Goal: Find specific page/section: Find specific page/section

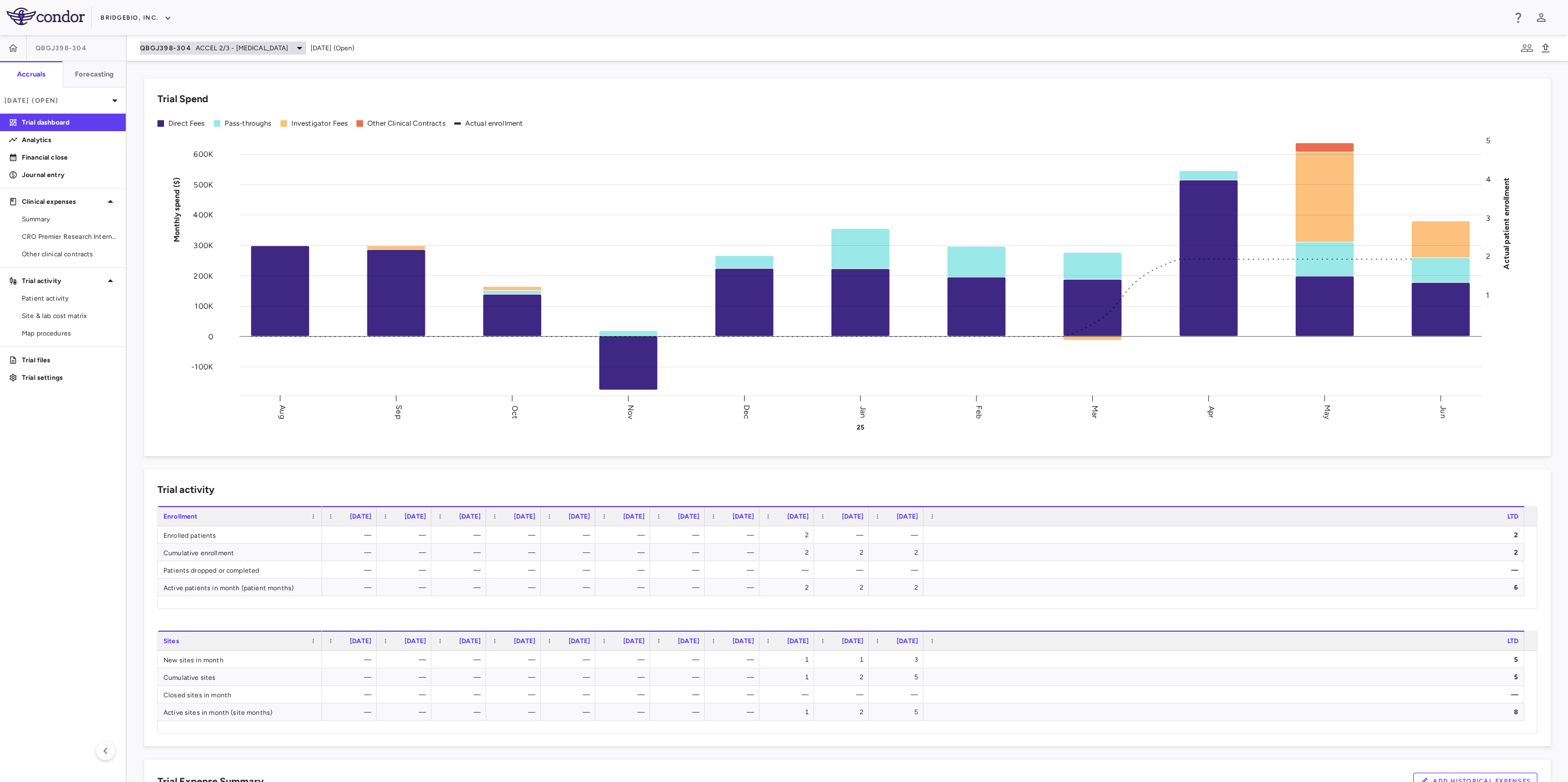
click at [257, 48] on span "ACCEL 2/3 - [MEDICAL_DATA]" at bounding box center [242, 48] width 93 height 10
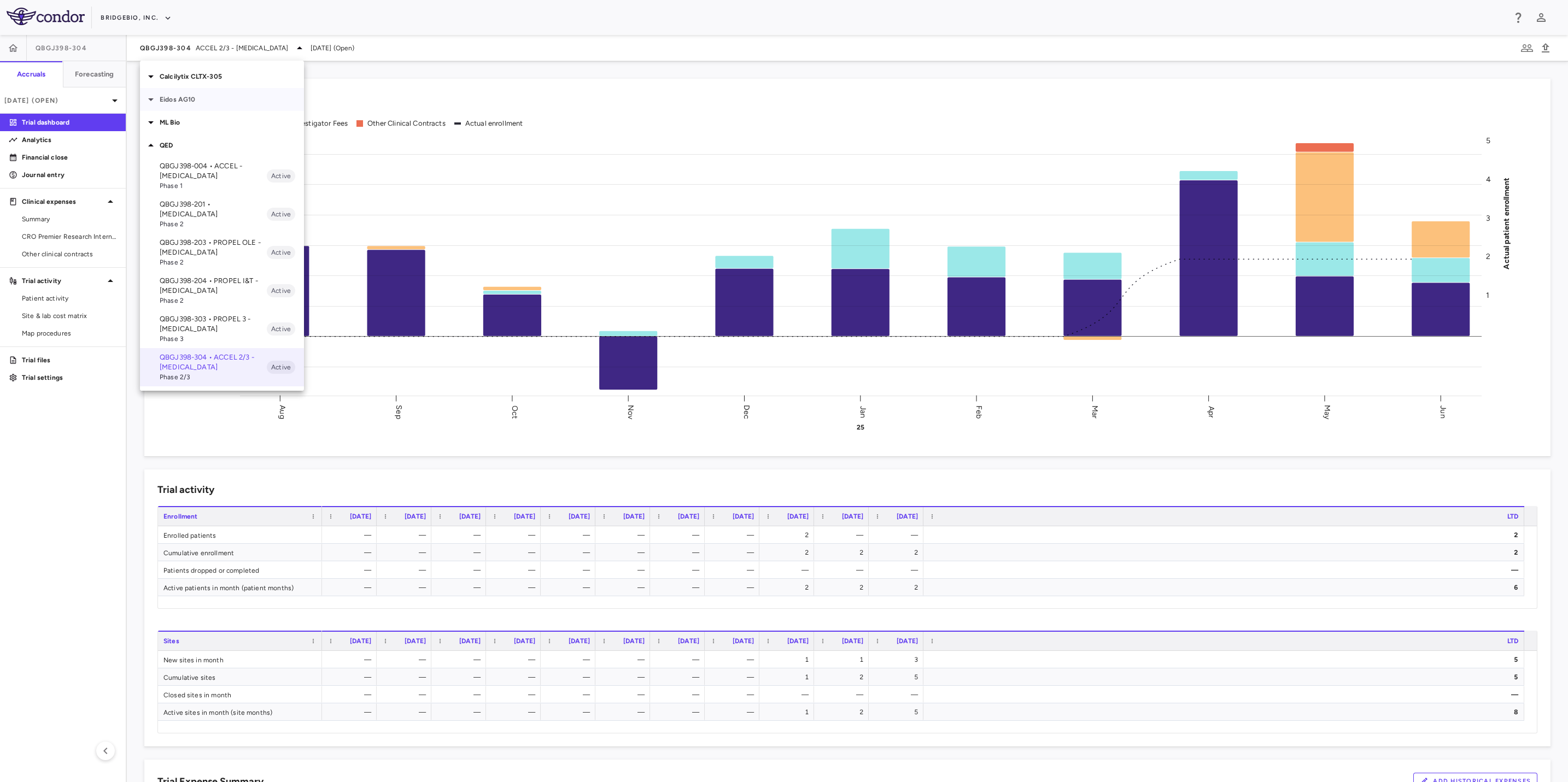
click at [210, 100] on p "Eidos AG10" at bounding box center [231, 99] width 144 height 10
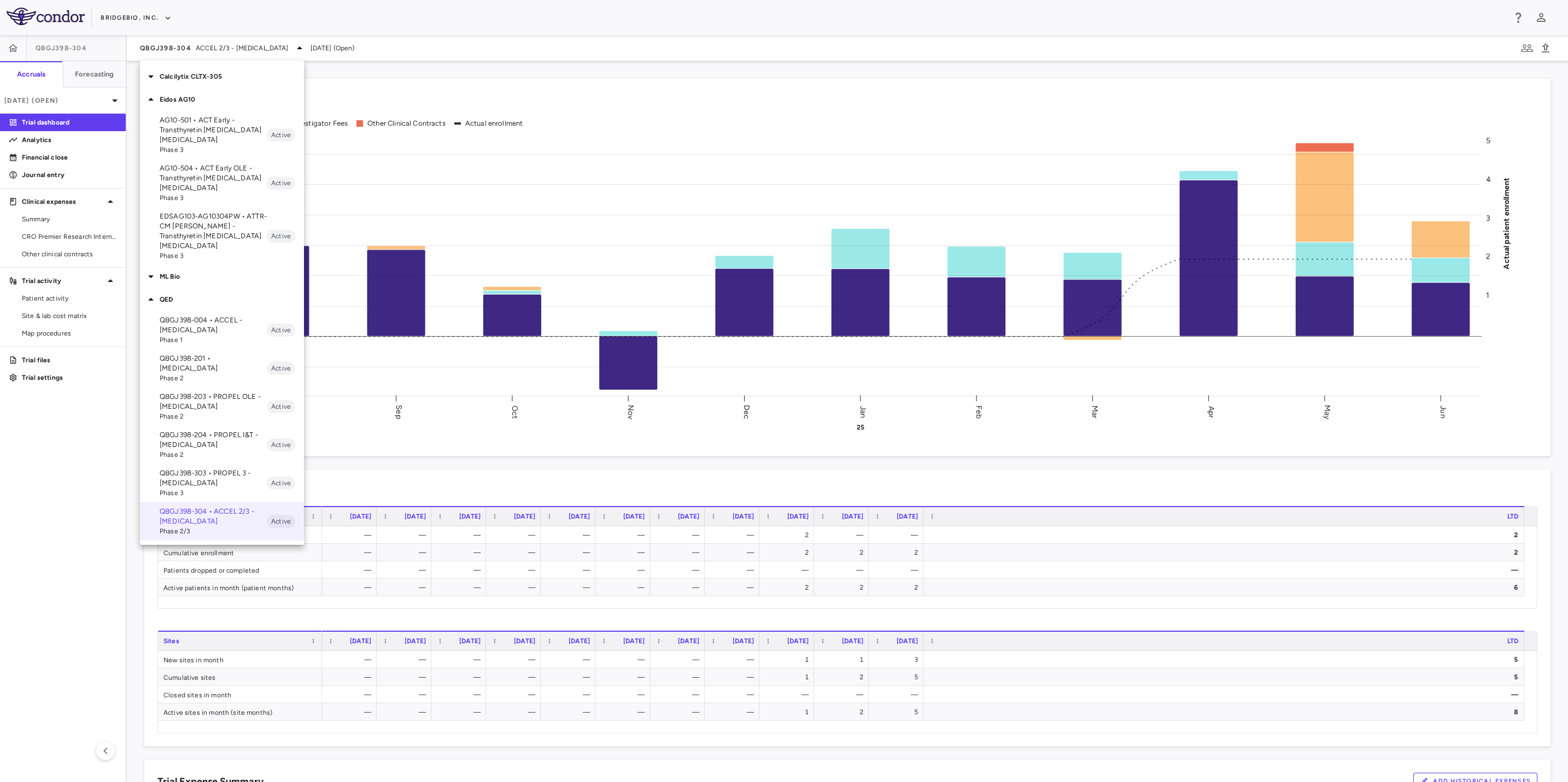
click at [215, 186] on p "AG10-504 • ACT Early OLE - Transthyretin [MEDICAL_DATA] [MEDICAL_DATA]" at bounding box center [212, 178] width 107 height 29
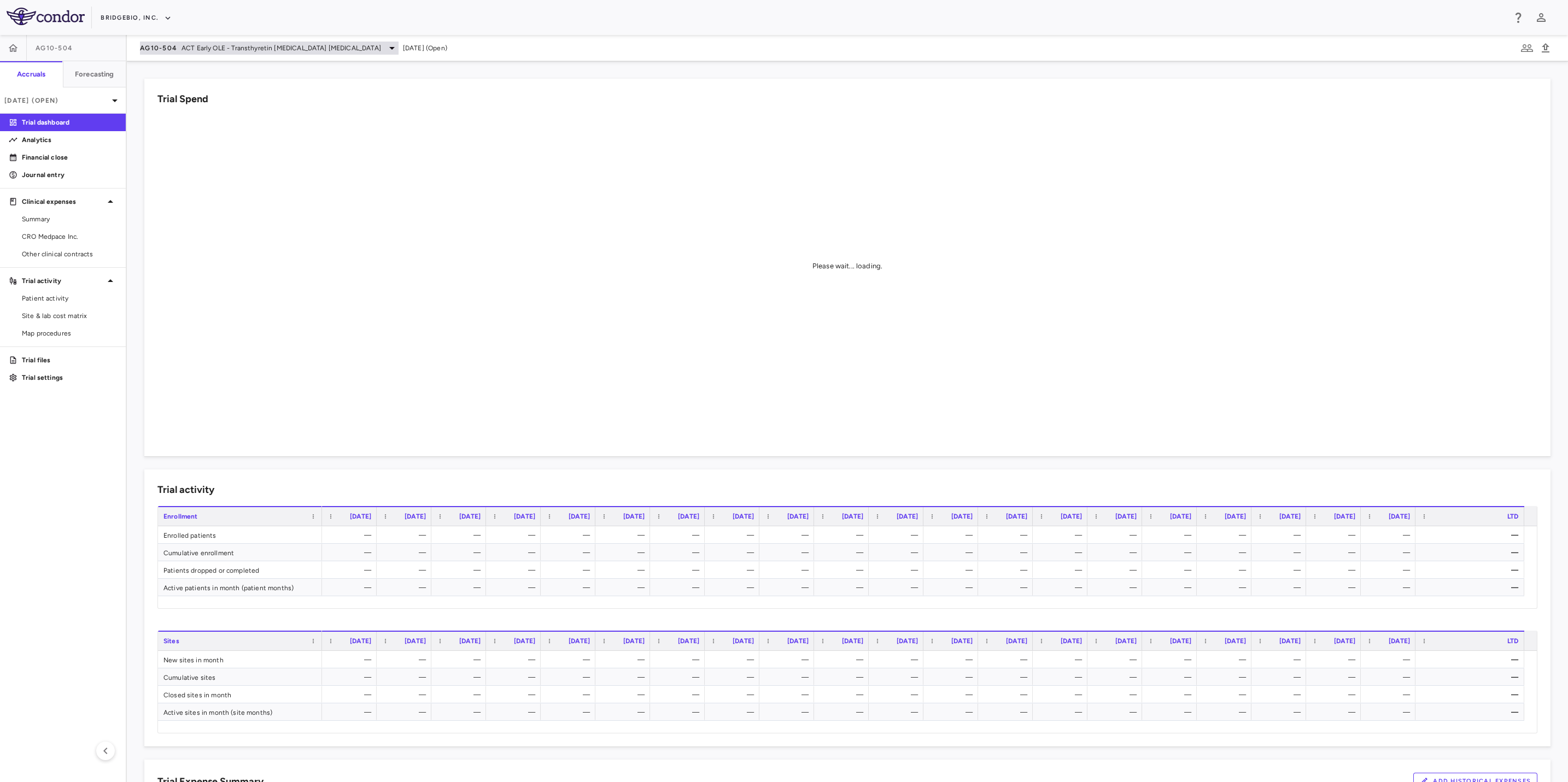
click at [239, 48] on span "ACT Early OLE - Transthyretin [MEDICAL_DATA] [MEDICAL_DATA]" at bounding box center [281, 48] width 200 height 10
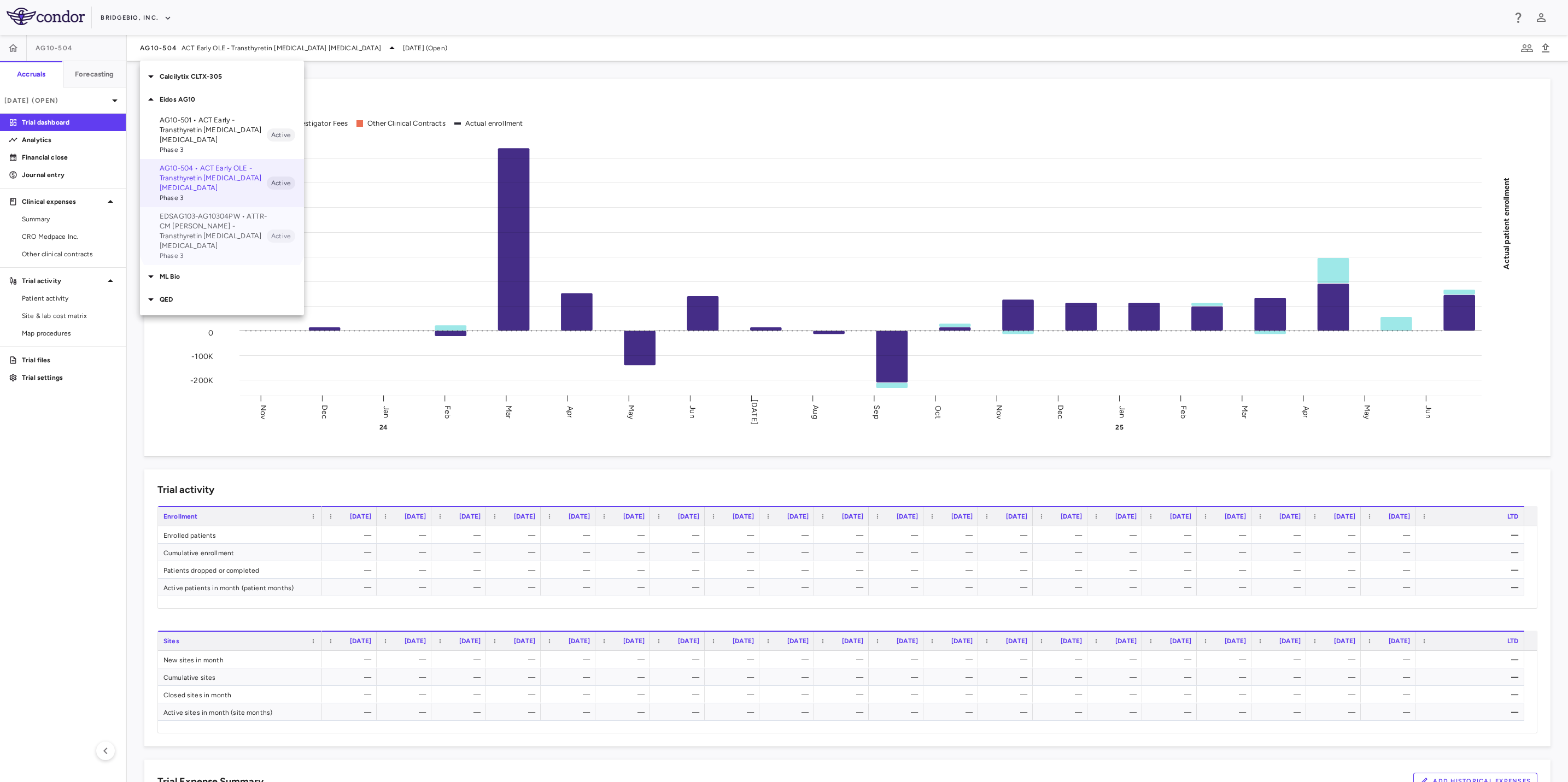
click at [222, 223] on p "EDSAG103-AG10304PW • ATTR-CM [PERSON_NAME] - Transthyretin [MEDICAL_DATA] [MEDI…" at bounding box center [212, 231] width 107 height 40
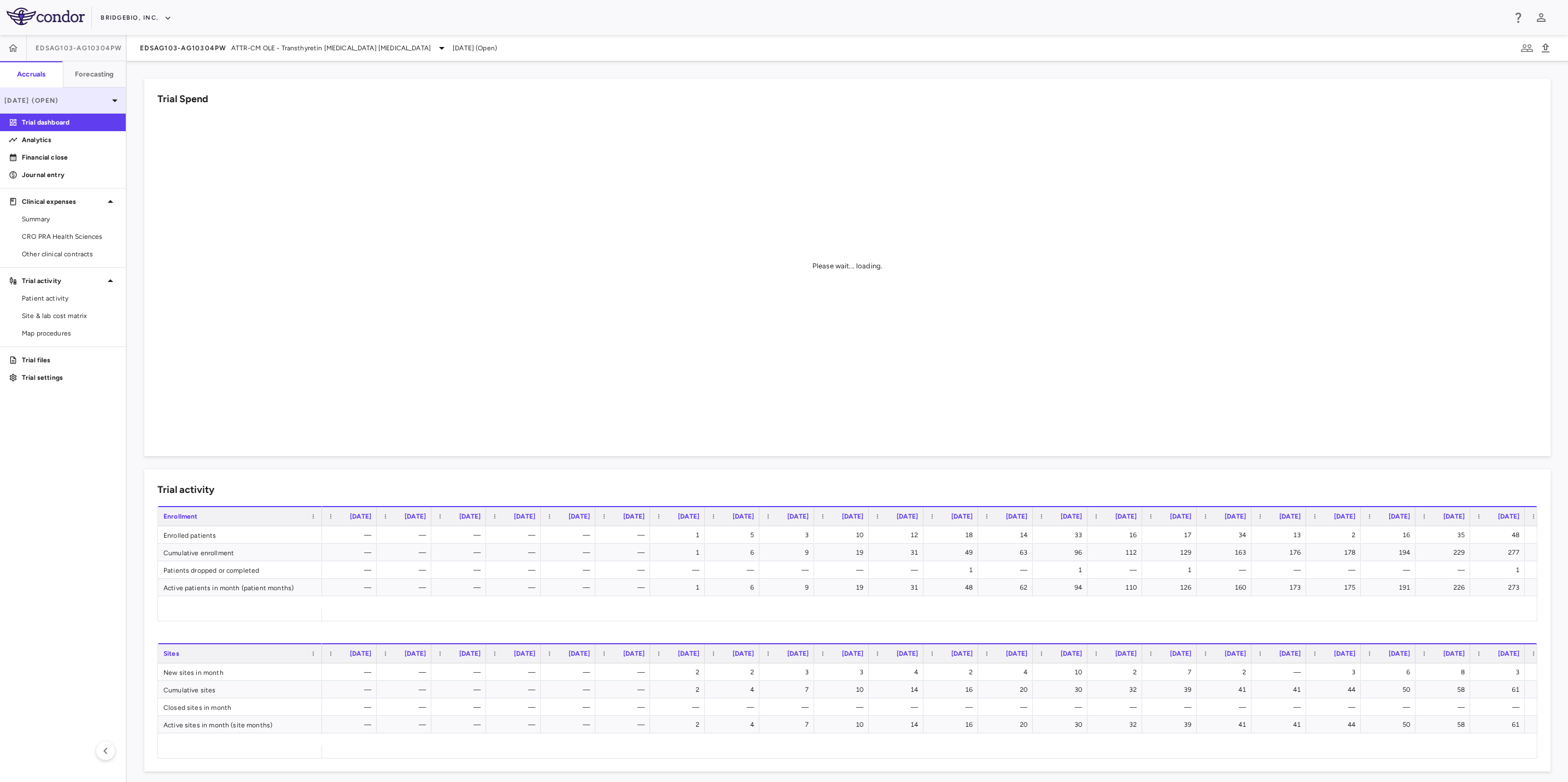
click at [105, 108] on div "[DATE] (Open)" at bounding box center [63, 100] width 126 height 26
click at [50, 180] on div "[DATE]" at bounding box center [29, 180] width 40 height 13
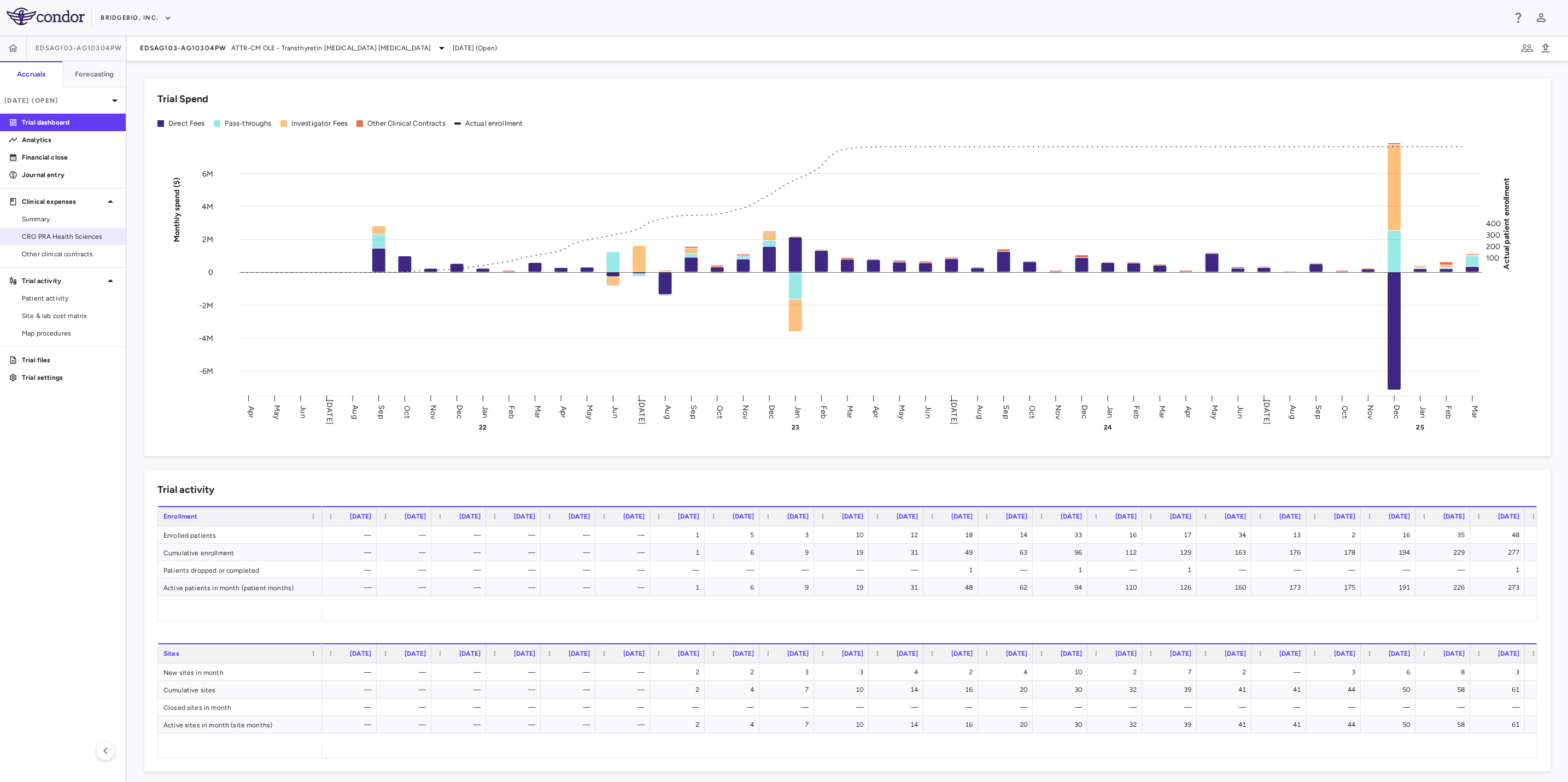
click at [94, 243] on link "CRO PRA Health Sciences" at bounding box center [63, 237] width 126 height 16
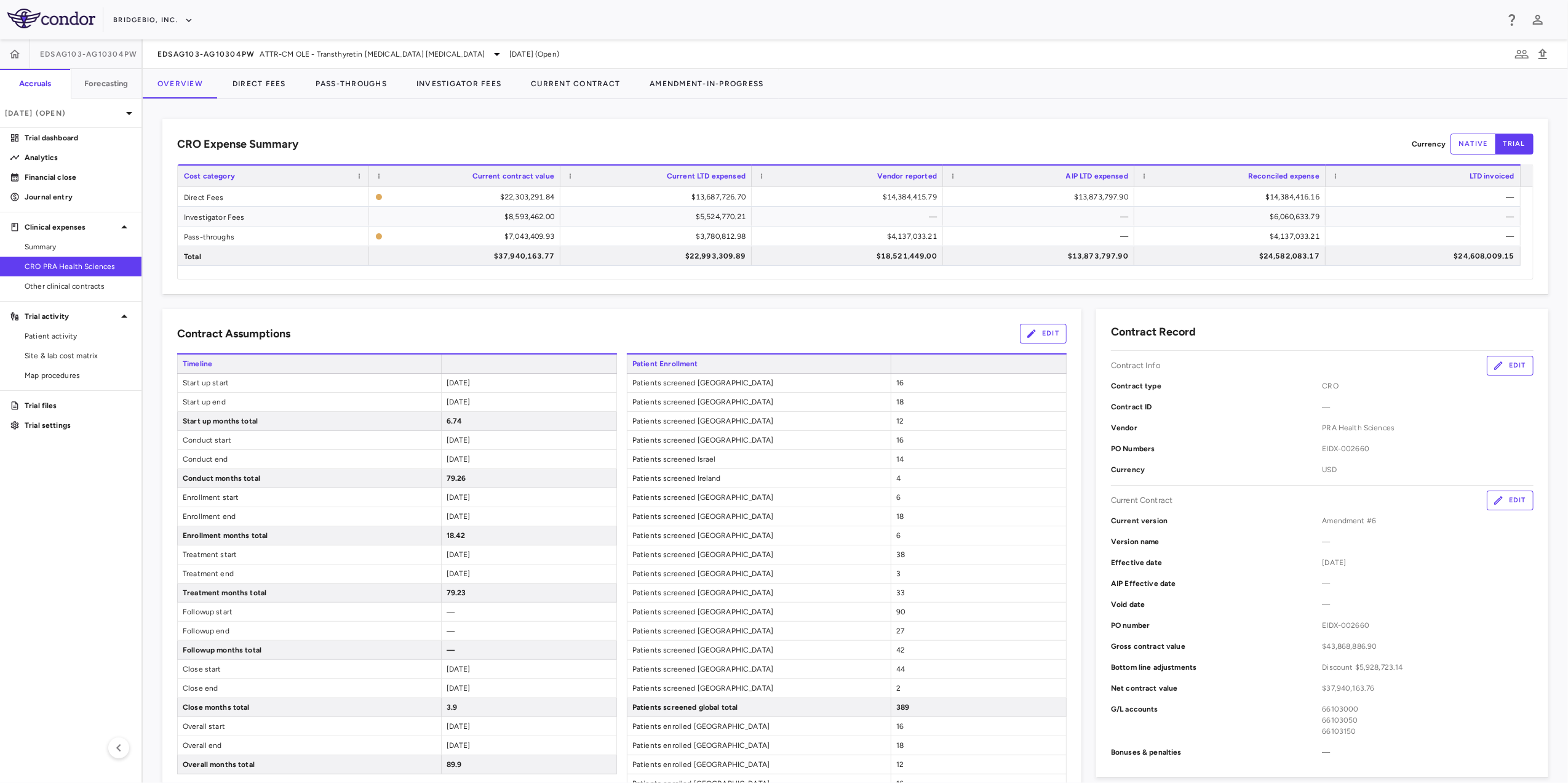
drag, startPoint x: 1342, startPoint y: 1, endPoint x: 623, endPoint y: 136, distance: 731.6
click at [623, 136] on div "CRO Expense Summary Currency native trial" at bounding box center [856, 144] width 1357 height 21
